Goal: Answer question/provide support: Share knowledge or assist other users

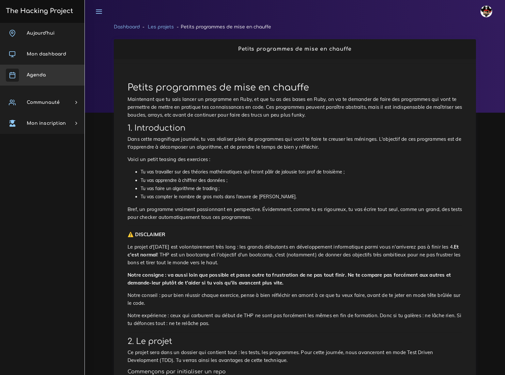
drag, startPoint x: 29, startPoint y: 74, endPoint x: 25, endPoint y: 135, distance: 60.5
click at [33, 165] on div "Aujourd'hui Mon dashboard Agenda Communauté Ambassade Certifications Marketplac…" at bounding box center [42, 199] width 85 height 352
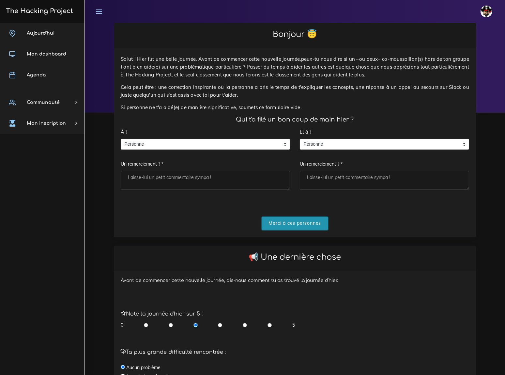
click at [289, 217] on input "Merci à ces personnes" at bounding box center [295, 223] width 67 height 13
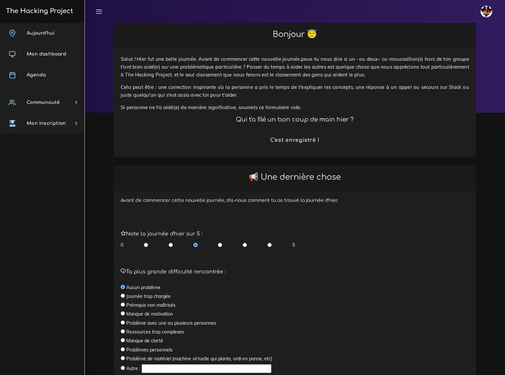
click at [269, 242] on input "radio" at bounding box center [270, 245] width 4 height 7
radio input "true"
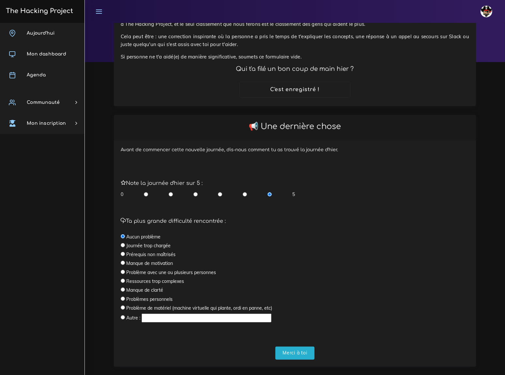
scroll to position [53, 0]
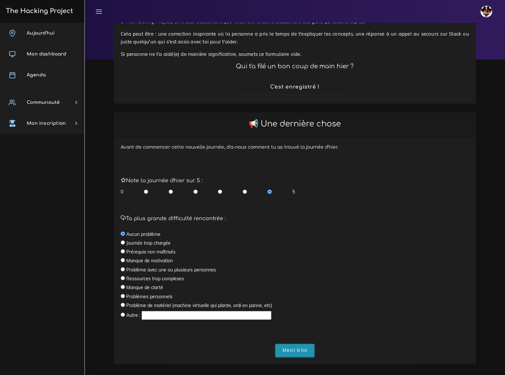
click at [291, 344] on input "Merci à toi" at bounding box center [295, 350] width 39 height 13
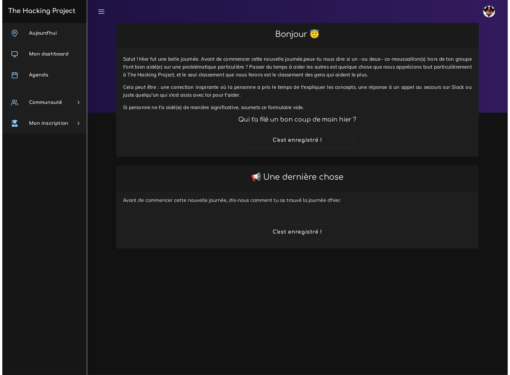
scroll to position [0, 0]
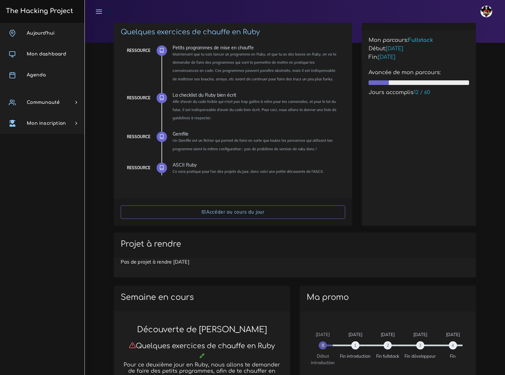
scroll to position [29, 0]
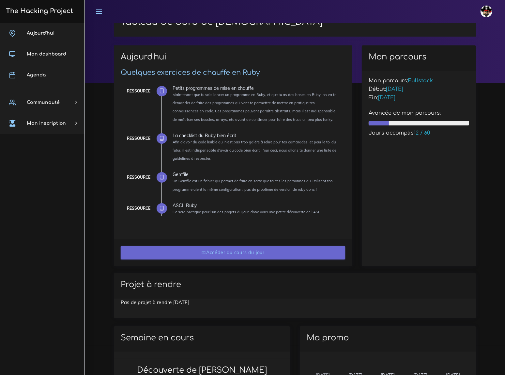
click at [262, 254] on link "Accéder au cours du jour" at bounding box center [233, 252] width 225 height 13
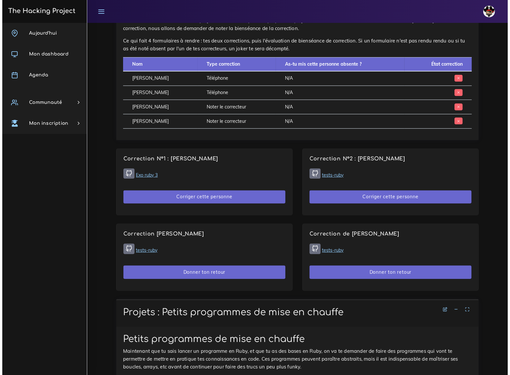
scroll to position [445, 0]
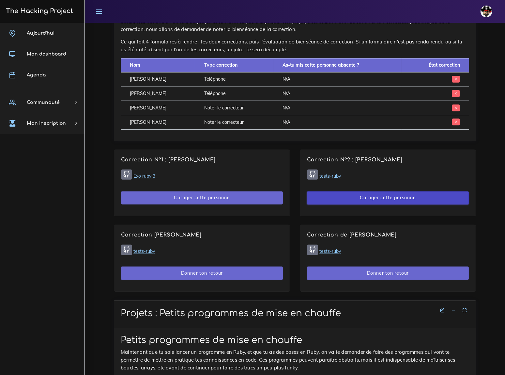
click at [390, 191] on button "Corriger cette personne" at bounding box center [388, 197] width 162 height 13
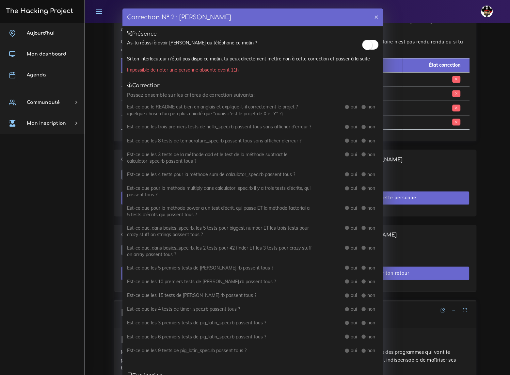
click at [367, 43] on small at bounding box center [367, 45] width 10 height 10
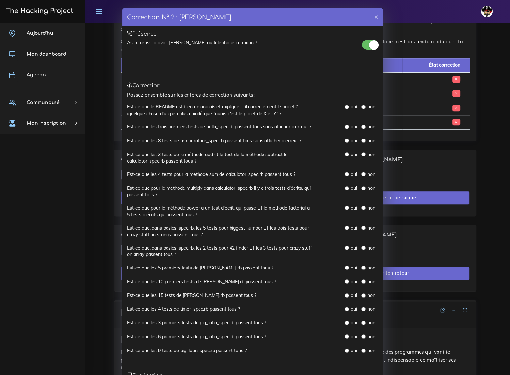
click at [345, 105] on input "radio" at bounding box center [347, 107] width 4 height 4
radio input "true"
click at [345, 125] on input "radio" at bounding box center [347, 127] width 4 height 4
radio input "true"
click at [345, 139] on input "radio" at bounding box center [347, 140] width 4 height 4
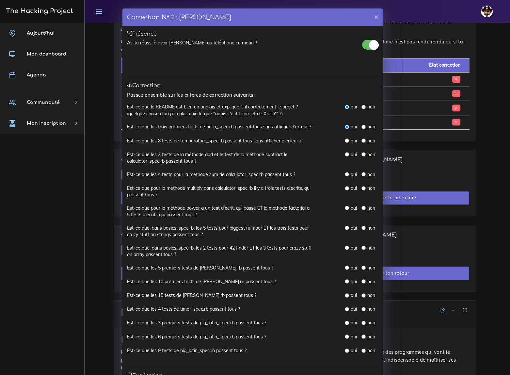
radio input "true"
click at [345, 153] on input "radio" at bounding box center [347, 154] width 4 height 4
radio input "true"
click at [345, 173] on input "radio" at bounding box center [347, 174] width 4 height 4
radio input "true"
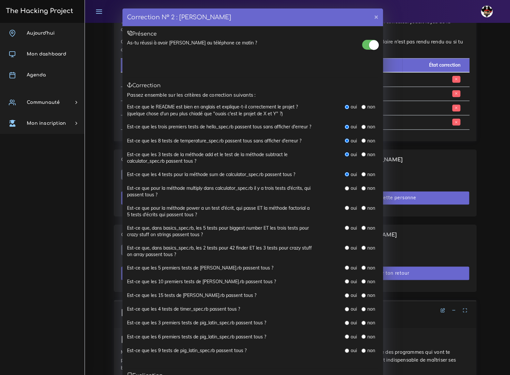
click at [345, 187] on input "radio" at bounding box center [347, 188] width 4 height 4
radio input "true"
click at [345, 186] on input "radio" at bounding box center [347, 188] width 4 height 4
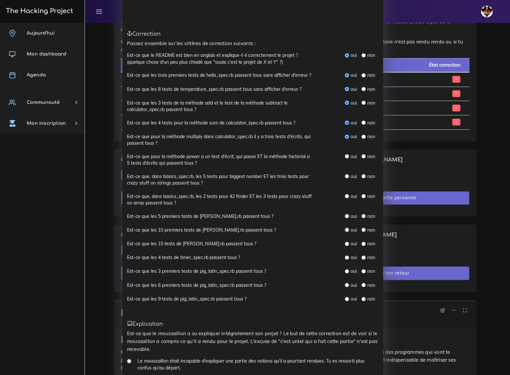
scroll to position [59, 0]
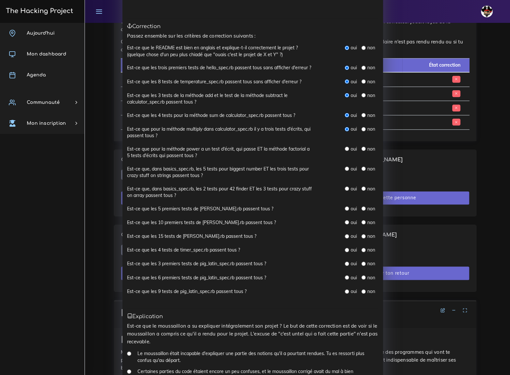
click at [345, 291] on input "radio" at bounding box center [347, 291] width 4 height 4
radio input "true"
click at [345, 275] on input "radio" at bounding box center [347, 277] width 4 height 4
radio input "true"
click at [345, 264] on input "radio" at bounding box center [347, 264] width 4 height 4
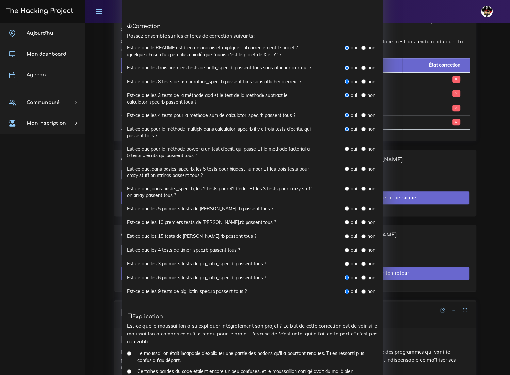
radio input "true"
click at [346, 249] on input "radio" at bounding box center [347, 250] width 4 height 4
radio input "true"
click at [345, 235] on input "radio" at bounding box center [347, 236] width 4 height 4
radio input "true"
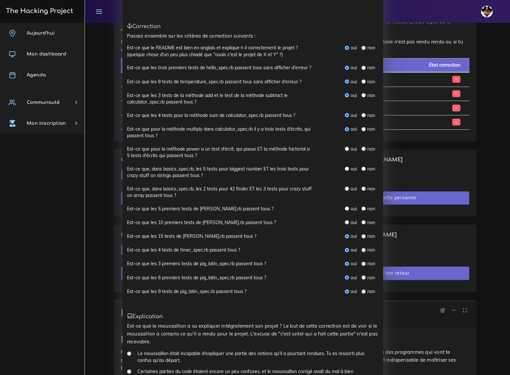
click at [345, 219] on div "oui" at bounding box center [351, 222] width 12 height 7
click at [345, 207] on input "radio" at bounding box center [347, 208] width 4 height 4
radio input "true"
click at [345, 220] on input "radio" at bounding box center [347, 222] width 4 height 4
radio input "true"
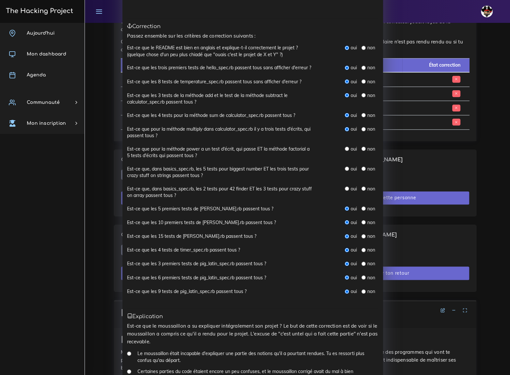
drag, startPoint x: 345, startPoint y: 185, endPoint x: 344, endPoint y: 180, distance: 5.2
click at [345, 186] on input "radio" at bounding box center [347, 188] width 4 height 4
radio input "true"
click at [345, 167] on input "radio" at bounding box center [347, 169] width 4 height 4
radio input "true"
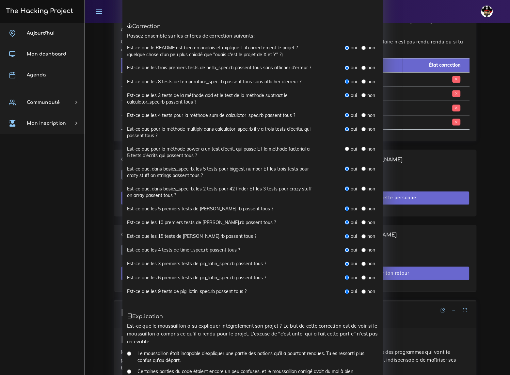
click at [345, 147] on input "radio" at bounding box center [347, 149] width 4 height 4
radio input "true"
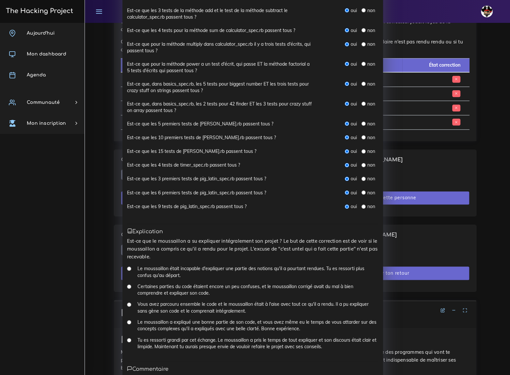
scroll to position [199, 0]
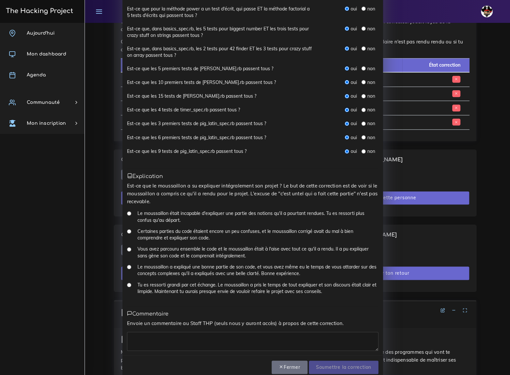
click at [127, 283] on input "Tu es ressorti grandi par cet échange. Le moussaillon a pris le temps de tout e…" at bounding box center [129, 285] width 4 height 4
radio input "true"
click at [194, 332] on textarea at bounding box center [252, 341] width 251 height 19
type textarea "nickel"
click at [331, 361] on input "Soumettre la correction" at bounding box center [344, 367] width 70 height 13
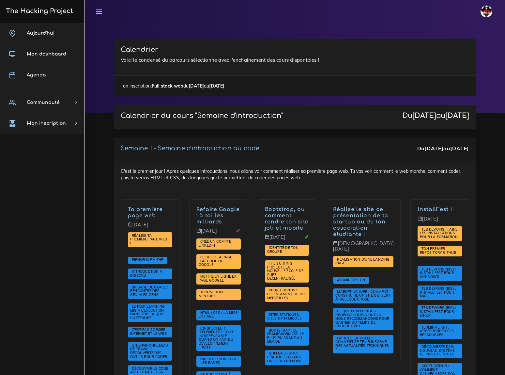
scroll to position [623, 0]
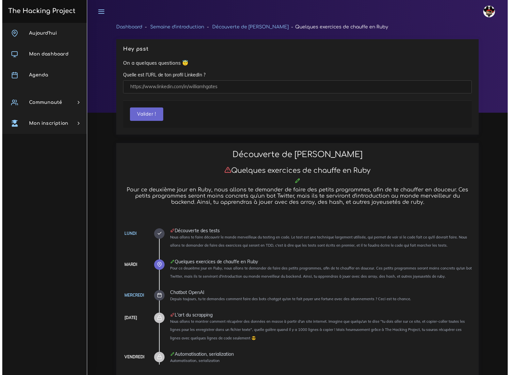
scroll to position [445, 0]
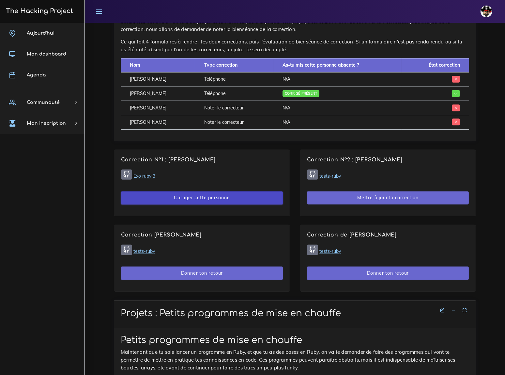
click at [201, 191] on button "Corriger cette personne" at bounding box center [202, 197] width 162 height 13
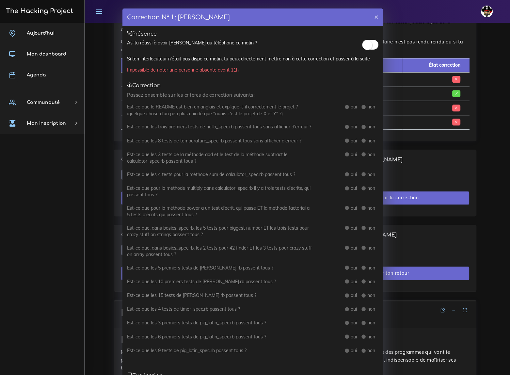
click at [369, 46] on small at bounding box center [367, 45] width 10 height 10
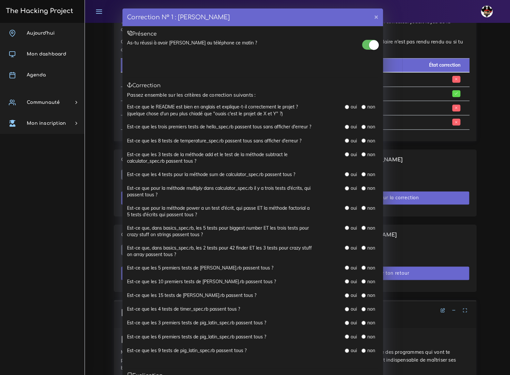
click at [345, 105] on input "radio" at bounding box center [347, 107] width 4 height 4
radio input "true"
click at [345, 125] on input "radio" at bounding box center [347, 127] width 4 height 4
radio input "true"
click at [345, 139] on input "radio" at bounding box center [347, 140] width 4 height 4
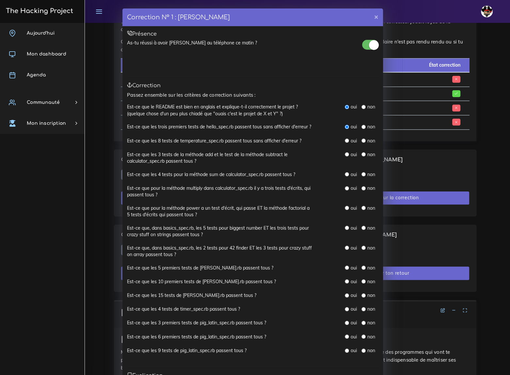
radio input "true"
click at [345, 153] on input "radio" at bounding box center [347, 154] width 4 height 4
radio input "true"
click at [345, 173] on input "radio" at bounding box center [347, 174] width 4 height 4
radio input "true"
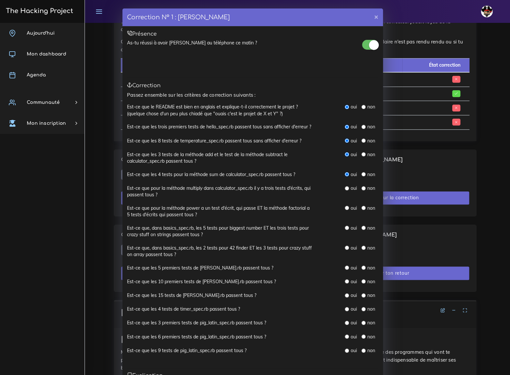
click at [345, 187] on input "radio" at bounding box center [347, 188] width 4 height 4
radio input "true"
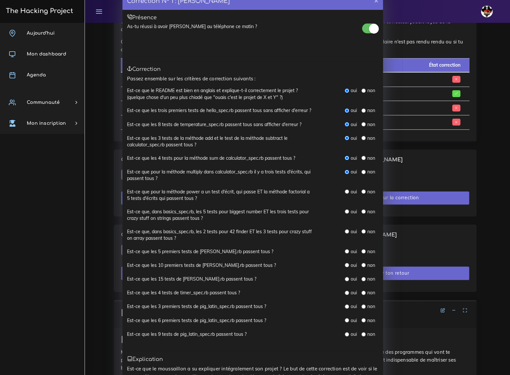
scroll to position [29, 0]
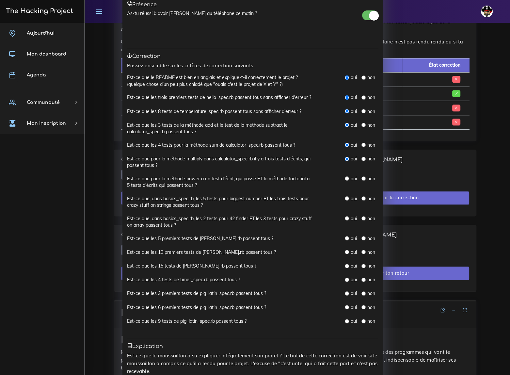
click at [345, 236] on input "radio" at bounding box center [347, 238] width 4 height 4
radio input "true"
click at [345, 250] on input "radio" at bounding box center [347, 252] width 4 height 4
radio input "true"
click at [345, 264] on input "radio" at bounding box center [347, 266] width 4 height 4
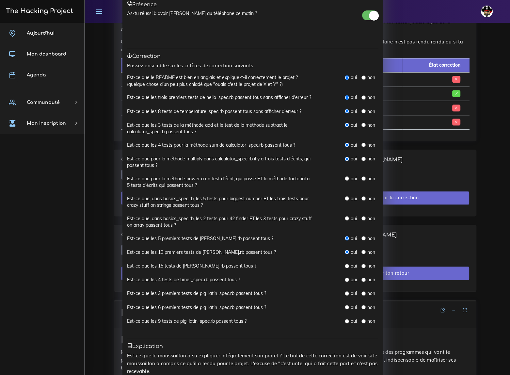
radio input "true"
click at [345, 278] on input "radio" at bounding box center [347, 280] width 4 height 4
radio input "true"
click at [361, 278] on input "radio" at bounding box center [363, 280] width 4 height 4
radio input "true"
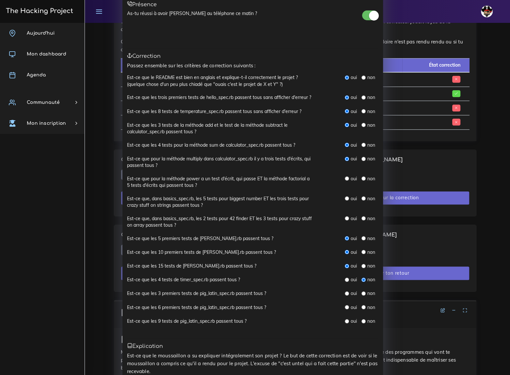
click at [362, 293] on input "radio" at bounding box center [363, 293] width 4 height 4
radio input "true"
click at [361, 306] on input "radio" at bounding box center [363, 307] width 4 height 4
radio input "true"
click at [361, 320] on input "radio" at bounding box center [363, 321] width 4 height 4
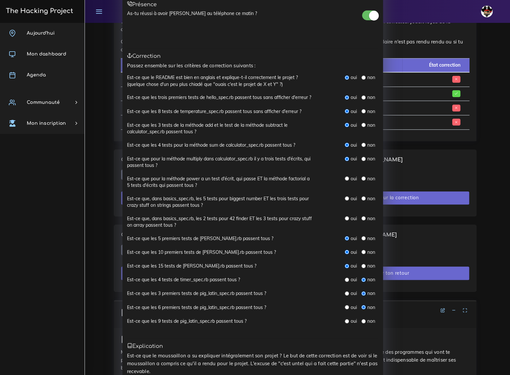
radio input "true"
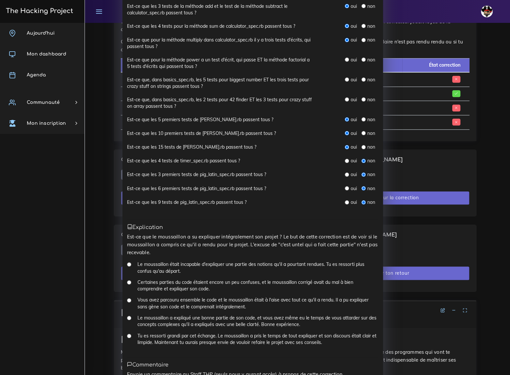
scroll to position [178, 0]
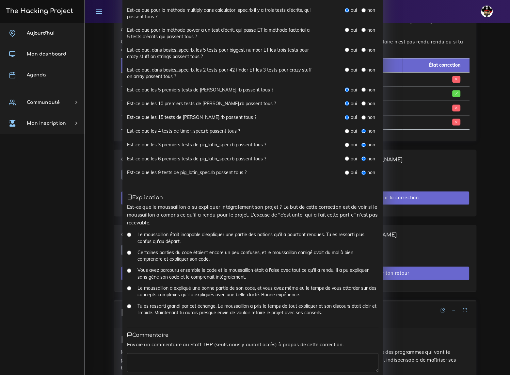
click at [127, 304] on input "Tu es ressorti grandi par cet échange. Le moussaillon a pris le temps de tout e…" at bounding box center [129, 306] width 4 height 4
radio input "true"
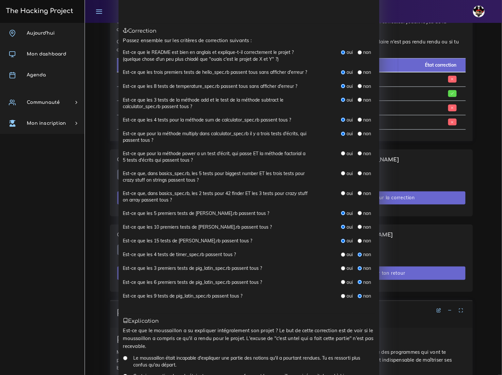
scroll to position [59, 0]
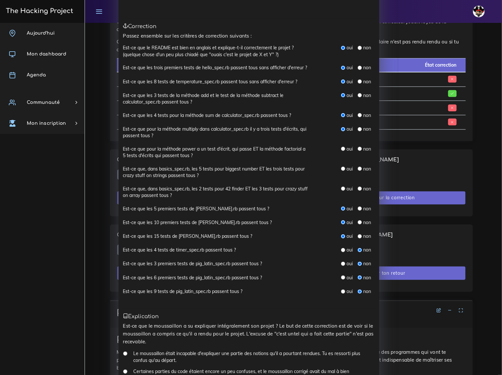
click at [358, 147] on input "radio" at bounding box center [360, 149] width 4 height 4
radio input "true"
click at [358, 167] on input "radio" at bounding box center [360, 169] width 4 height 4
radio input "true"
click at [358, 187] on input "radio" at bounding box center [360, 188] width 4 height 4
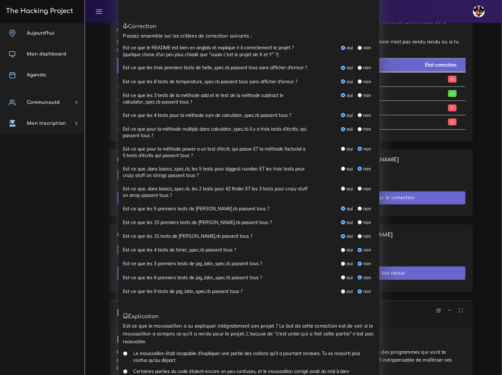
radio input "true"
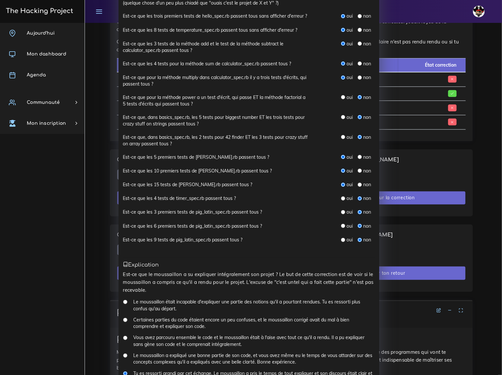
scroll to position [119, 0]
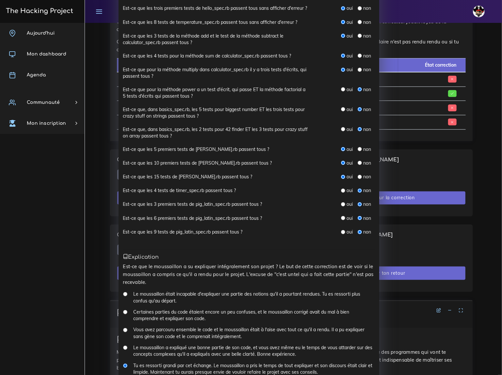
click at [341, 87] on input "radio" at bounding box center [343, 89] width 4 height 4
radio input "true"
click at [341, 107] on input "radio" at bounding box center [343, 109] width 4 height 4
radio input "true"
click at [341, 127] on input "radio" at bounding box center [343, 129] width 4 height 4
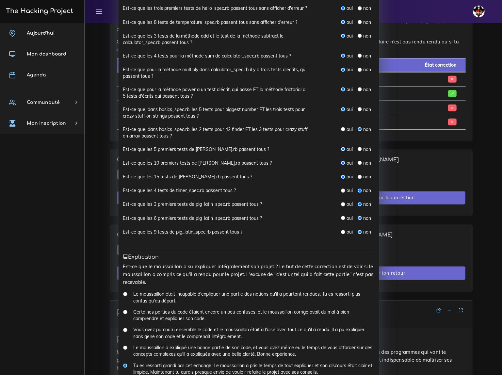
radio input "true"
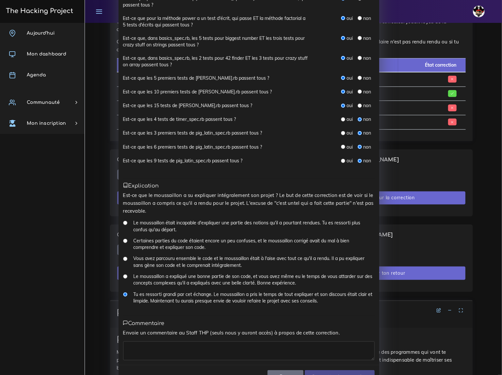
scroll to position [199, 0]
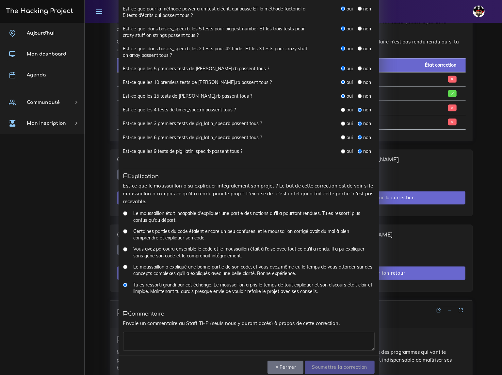
click at [151, 332] on textarea at bounding box center [248, 341] width 251 height 19
type textarea "ras"
click at [341, 361] on input "Soumettre la correction" at bounding box center [340, 367] width 70 height 13
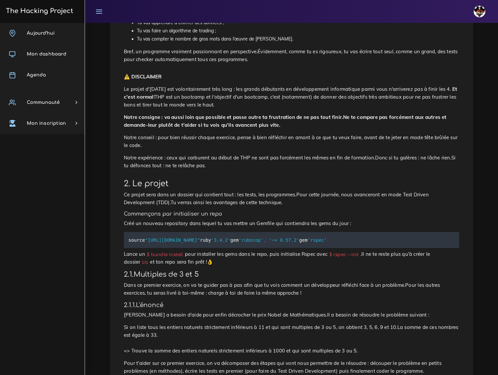
scroll to position [178, 0]
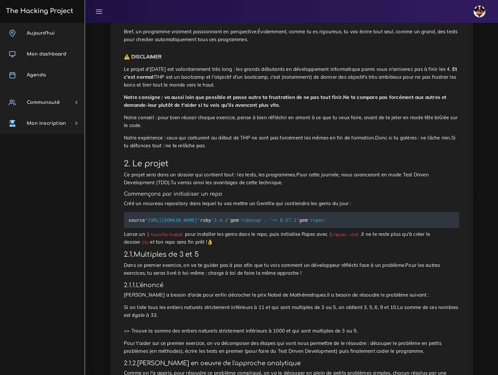
drag, startPoint x: 129, startPoint y: 187, endPoint x: 203, endPoint y: 191, distance: 74.5
click at [203, 212] on pre "source "https://rubygems.org" ruby '3.4.2' gem 'rubocop' , '~> 0.57.2' gem 'rsp…" at bounding box center [291, 220] width 335 height 16
copy code "source "https://rubygems.org""
click at [134, 217] on code "source "https://rubygems.org" ruby '3.4.2' gem 'rubocop' , '~> 0.57.2' gem 'rsp…" at bounding box center [228, 220] width 200 height 7
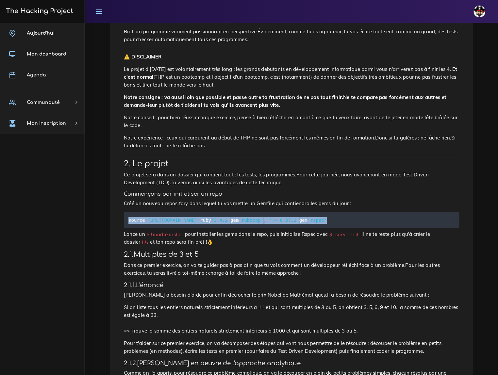
drag, startPoint x: 129, startPoint y: 187, endPoint x: 160, endPoint y: 209, distance: 38.2
click at [160, 212] on pre "source "https://rubygems.org" ruby '3.4.2' gem 'rubocop' , '~> 0.57.2' gem 'rsp…" at bounding box center [291, 220] width 335 height 16
copy code "source "https://rubygems.org" ruby '3.4.2' gem 'rubocop' , '~> 0.57.2' gem 'rsp…"
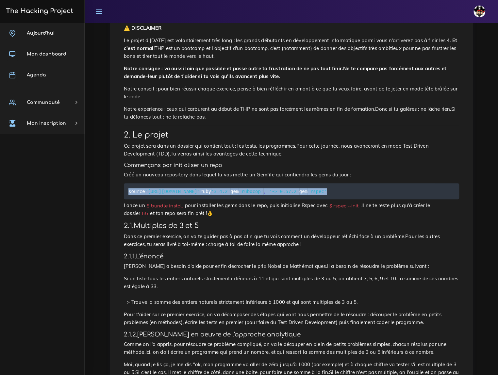
scroll to position [207, 0]
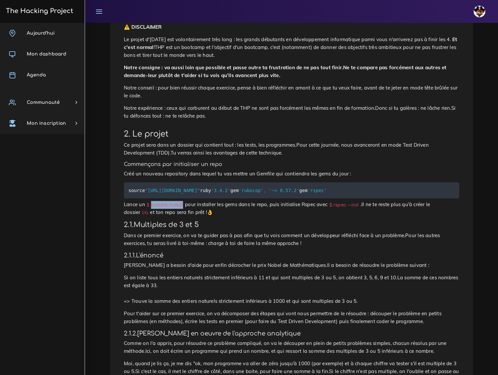
drag, startPoint x: 149, startPoint y: 192, endPoint x: 179, endPoint y: 191, distance: 30.0
click at [179, 201] on code "$ bundle install" at bounding box center [165, 204] width 40 height 7
copy code "bundle install"
drag, startPoint x: 318, startPoint y: 190, endPoint x: 341, endPoint y: 193, distance: 23.4
click at [341, 201] on code "$ rspec --init" at bounding box center [343, 204] width 33 height 7
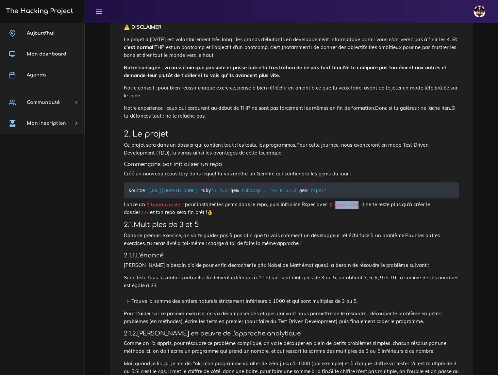
click at [327, 201] on code "$ rspec --init" at bounding box center [343, 204] width 33 height 7
drag, startPoint x: 317, startPoint y: 192, endPoint x: 340, endPoint y: 192, distance: 23.5
click at [340, 201] on code "$ rspec --init" at bounding box center [343, 204] width 33 height 7
copy code "rspec --init"
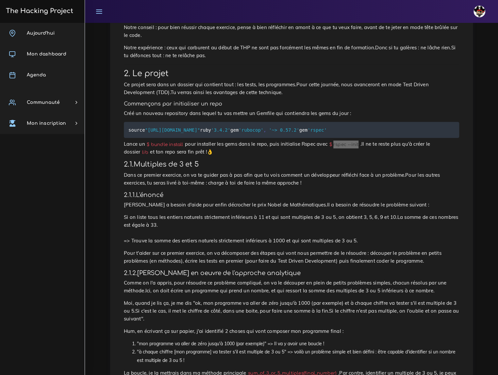
scroll to position [267, 0]
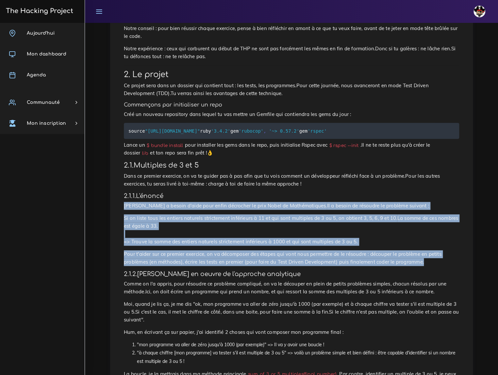
drag, startPoint x: 124, startPoint y: 188, endPoint x: 381, endPoint y: 238, distance: 262.1
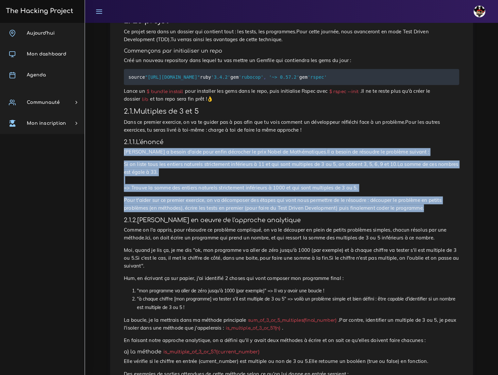
scroll to position [326, 0]
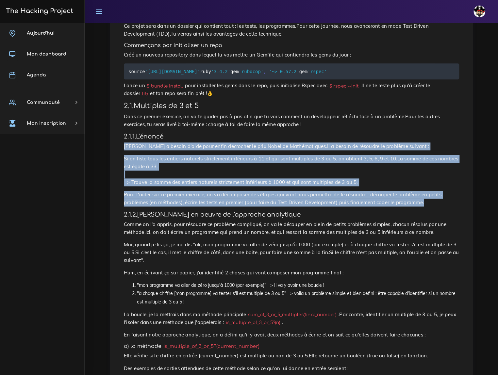
click at [328, 155] on p "Si on liste tous les entiers naturels strictement inférieurs à 11 et qui sont m…" at bounding box center [291, 170] width 335 height 31
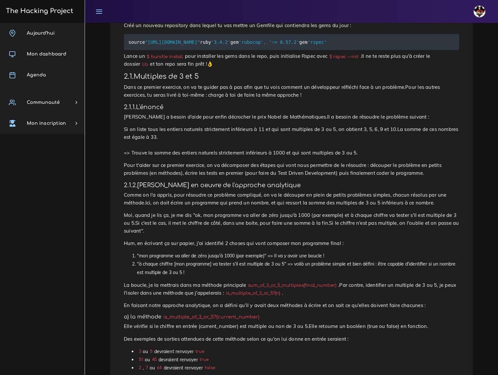
scroll to position [356, 0]
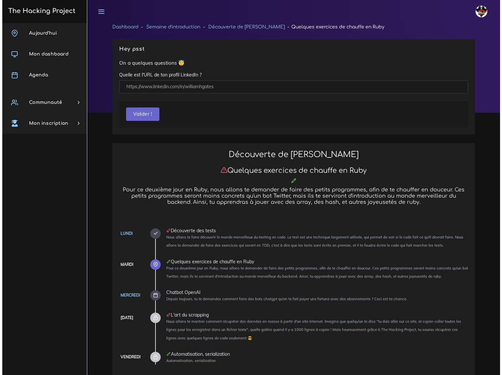
scroll to position [445, 0]
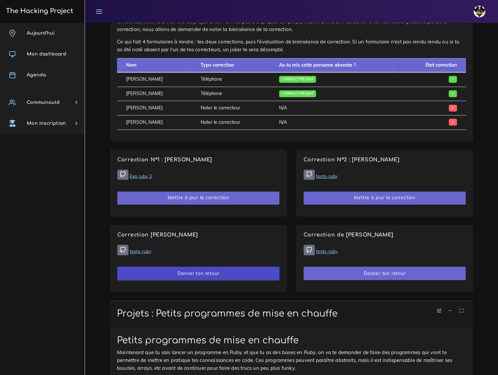
click at [220, 266] on button "Donner ton retour" at bounding box center [198, 272] width 162 height 13
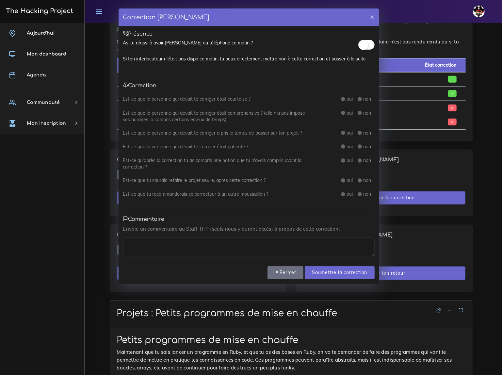
click at [367, 46] on small at bounding box center [364, 45] width 10 height 10
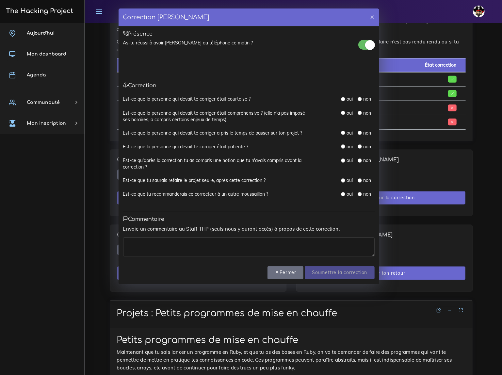
click at [343, 99] on input "radio" at bounding box center [343, 99] width 4 height 4
radio input "true"
click at [342, 112] on input "radio" at bounding box center [343, 113] width 4 height 4
radio input "true"
click at [342, 132] on input "radio" at bounding box center [343, 133] width 4 height 4
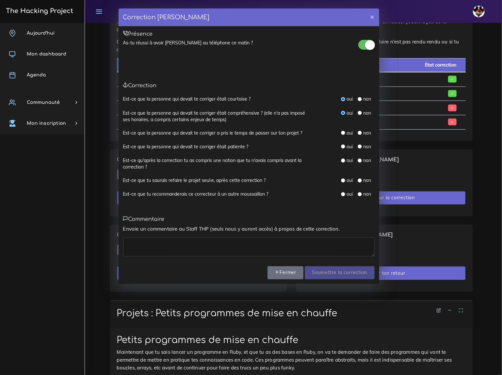
radio input "true"
click at [343, 146] on input "radio" at bounding box center [343, 146] width 4 height 4
radio input "true"
click at [342, 159] on input "radio" at bounding box center [343, 160] width 4 height 4
radio input "true"
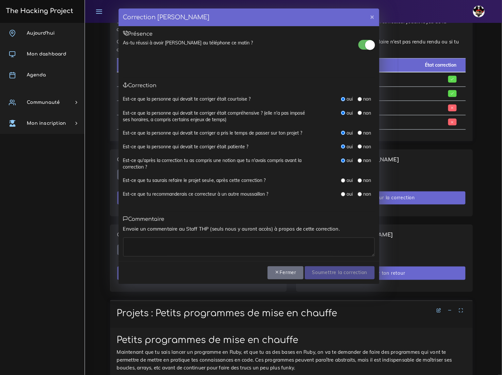
click at [344, 182] on input "radio" at bounding box center [343, 180] width 4 height 4
radio input "true"
click at [344, 195] on input "radio" at bounding box center [343, 194] width 4 height 4
radio input "true"
click at [215, 249] on textarea at bounding box center [248, 246] width 251 height 19
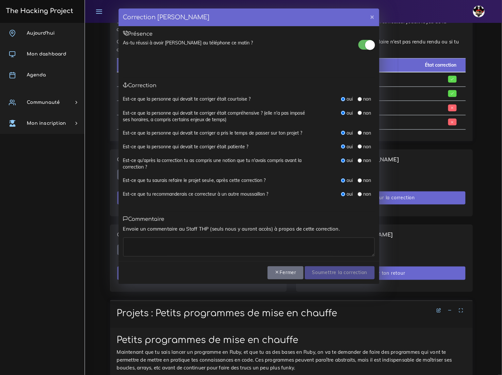
type textarea "t"
type textarea "[PERSON_NAME] au top"
click at [336, 269] on input "Soumettre la correction" at bounding box center [340, 272] width 70 height 13
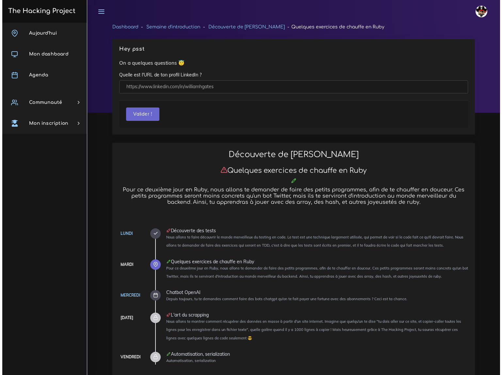
scroll to position [445, 0]
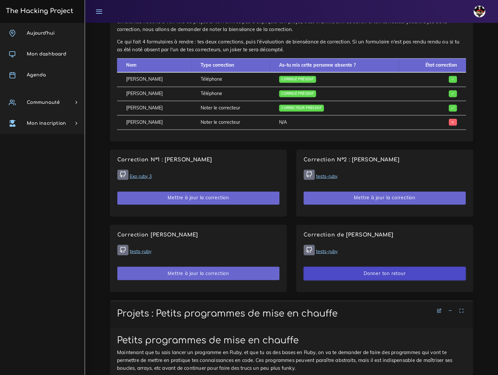
click at [391, 266] on button "Donner ton retour" at bounding box center [384, 272] width 162 height 13
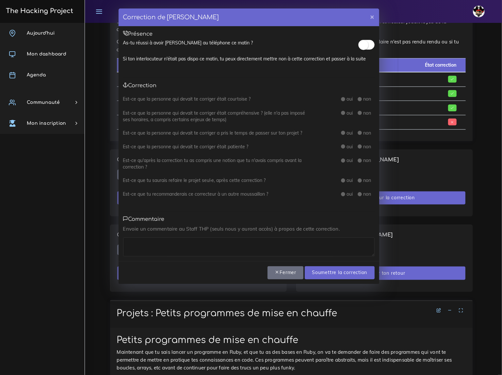
click at [366, 40] on small at bounding box center [364, 45] width 10 height 10
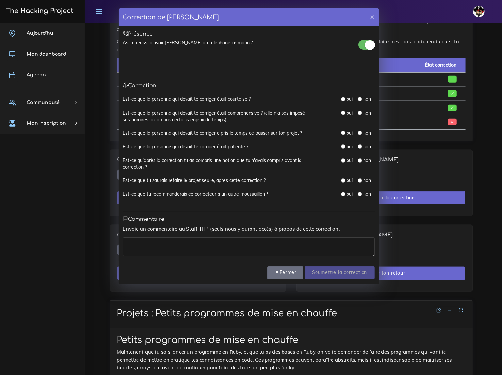
click at [343, 99] on input "radio" at bounding box center [343, 99] width 4 height 4
radio input "true"
click at [343, 112] on input "radio" at bounding box center [343, 113] width 4 height 4
radio input "true"
click at [343, 134] on input "radio" at bounding box center [343, 133] width 4 height 4
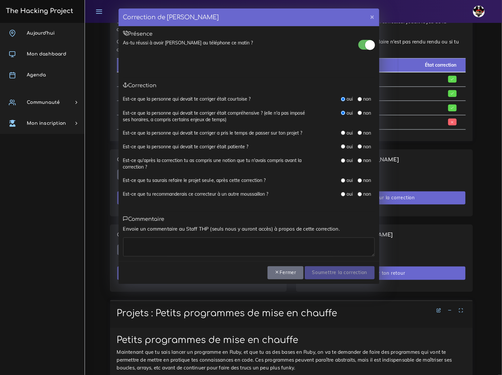
radio input "true"
click at [341, 145] on input "radio" at bounding box center [343, 146] width 4 height 4
radio input "true"
click at [342, 162] on input "radio" at bounding box center [343, 160] width 4 height 4
radio input "true"
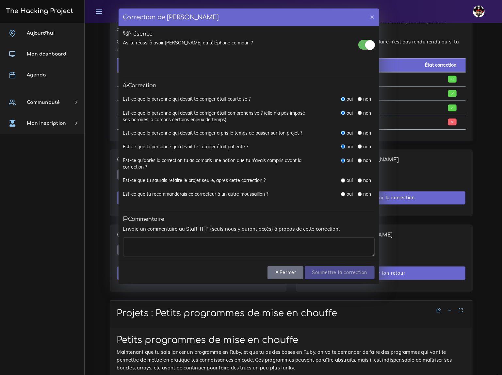
click at [343, 180] on input "radio" at bounding box center [343, 180] width 4 height 4
radio input "true"
click at [342, 193] on input "radio" at bounding box center [343, 194] width 4 height 4
radio input "true"
click at [230, 242] on textarea at bounding box center [248, 246] width 251 height 19
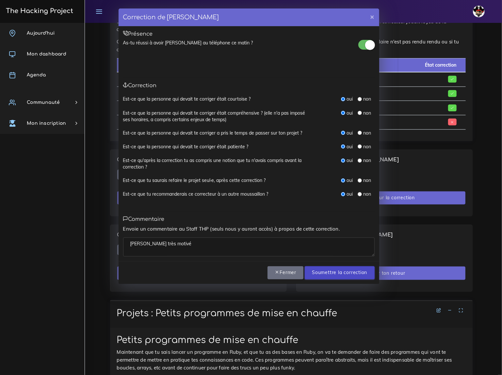
type textarea "[PERSON_NAME] très motivé"
click at [340, 274] on input "Soumettre la correction" at bounding box center [340, 272] width 70 height 13
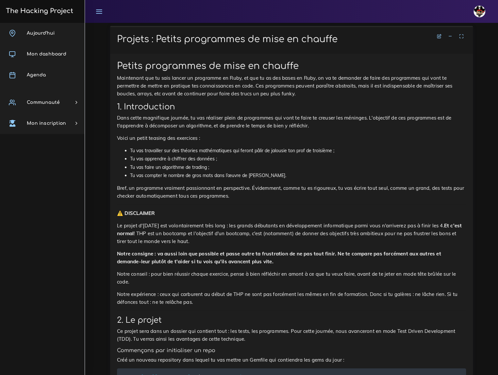
scroll to position [742, 0]
